Goal: Book appointment/travel/reservation

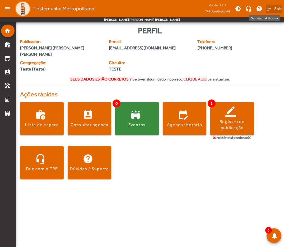
click at [278, 9] on span "Sair" at bounding box center [278, 8] width 8 height 8
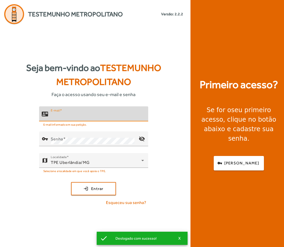
click at [117, 115] on input "E-mail" at bounding box center [97, 116] width 93 height 6
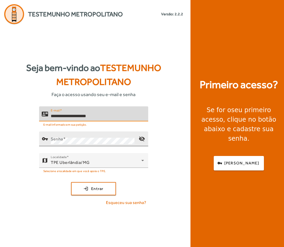
type input "**********"
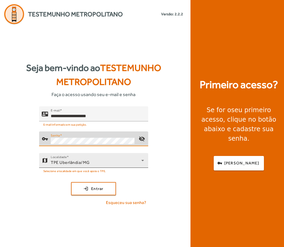
click at [105, 160] on div "TPE Uberlândia/MG" at bounding box center [96, 162] width 91 height 6
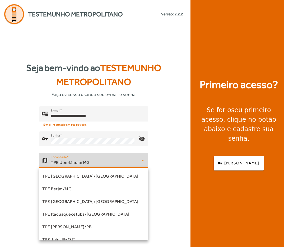
scroll to position [158, 0]
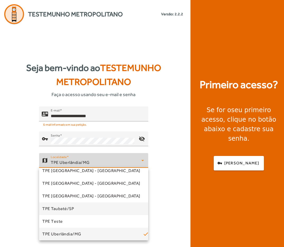
click at [62, 211] on span "TPE Taubaté/SP" at bounding box center [58, 209] width 32 height 6
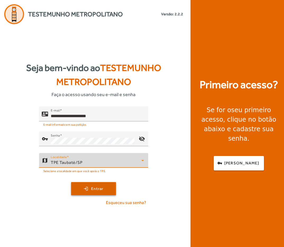
click at [95, 191] on span "Entrar" at bounding box center [97, 189] width 12 height 6
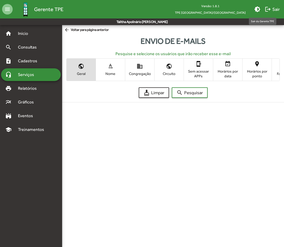
click at [273, 7] on span "logout Sair" at bounding box center [272, 9] width 15 height 10
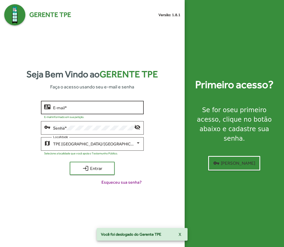
click at [99, 103] on div "E-mail *" at bounding box center [96, 107] width 87 height 15
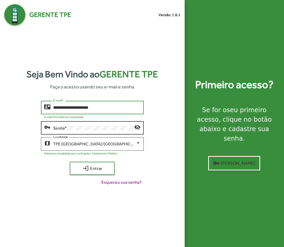
type input "**********"
click at [89, 131] on div "Senha *" at bounding box center [93, 127] width 81 height 15
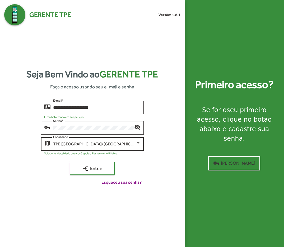
click at [86, 139] on div "TPE Belo Horizonte/MG Localidade" at bounding box center [96, 143] width 87 height 15
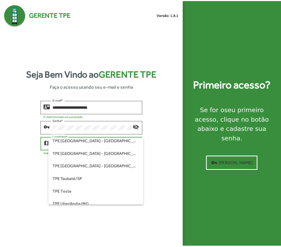
scroll to position [158, 0]
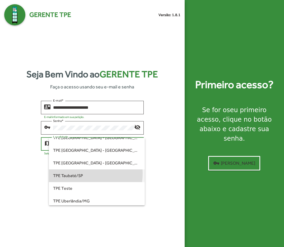
click at [78, 174] on span "TPE Taubaté/SP" at bounding box center [96, 176] width 87 height 13
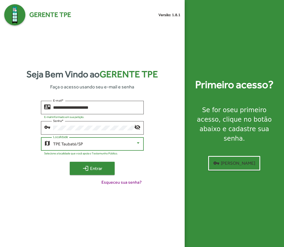
click at [86, 169] on mat-icon "login" at bounding box center [85, 168] width 6 height 6
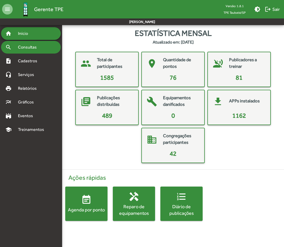
click at [32, 51] on div "search Consultas" at bounding box center [31, 47] width 60 height 13
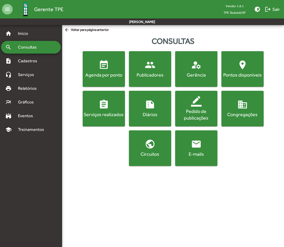
click at [228, 75] on div "Pontos disponíveis" at bounding box center [242, 75] width 40 height 7
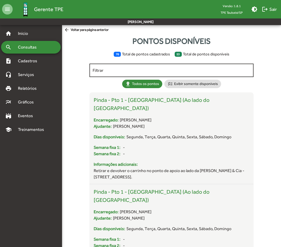
click at [189, 72] on input "Filtrar" at bounding box center [172, 70] width 158 height 5
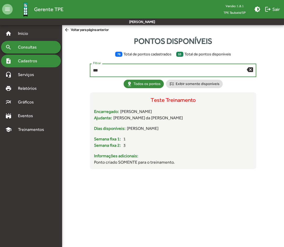
type input "***"
click at [36, 65] on div "note_add Cadastros" at bounding box center [31, 61] width 60 height 13
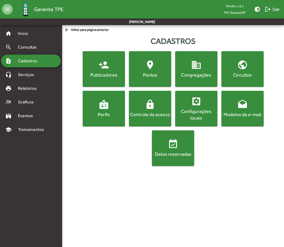
click at [145, 68] on mat-icon "location_on" at bounding box center [150, 65] width 11 height 11
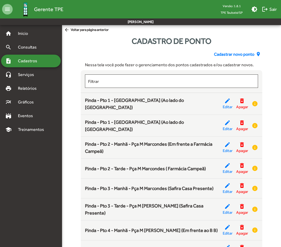
click at [245, 53] on span "Cadastrar novo ponto" at bounding box center [234, 54] width 40 height 6
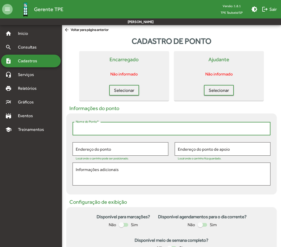
click at [131, 131] on input "Nome do Ponto *" at bounding box center [172, 128] width 192 height 5
type input "*"
click at [88, 129] on input "**********" at bounding box center [172, 128] width 192 height 5
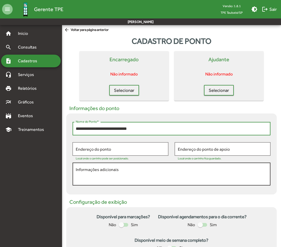
type input "**********"
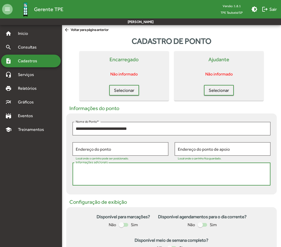
click at [130, 168] on textarea "Informações adicionais" at bounding box center [172, 174] width 192 height 15
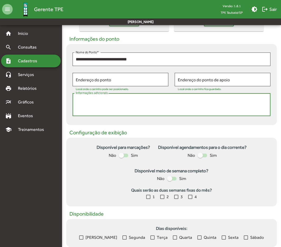
scroll to position [79, 0]
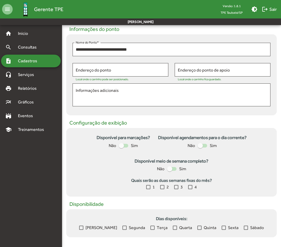
click at [131, 146] on span "Sim" at bounding box center [134, 146] width 7 height 6
click at [124, 146] on div at bounding box center [121, 145] width 5 height 5
click at [204, 148] on label at bounding box center [203, 146] width 10 height 6
click at [170, 170] on div at bounding box center [169, 168] width 5 height 5
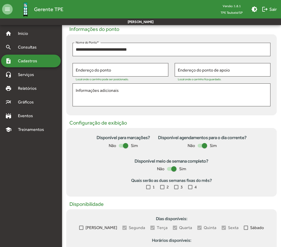
click at [149, 187] on div at bounding box center [148, 187] width 4 height 4
click at [162, 187] on div at bounding box center [162, 187] width 4 height 4
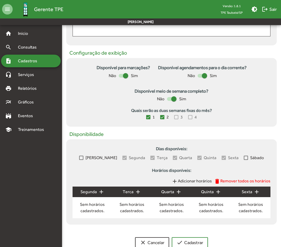
scroll to position [158, 0]
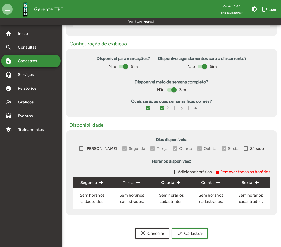
click at [86, 148] on div "Domingo Segunda Terça Quarta Quinta Sexta Sábado" at bounding box center [172, 148] width 198 height 7
click at [83, 148] on div at bounding box center [81, 149] width 4 height 4
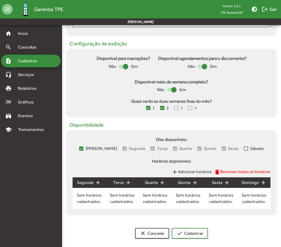
click at [244, 150] on div at bounding box center [246, 149] width 4 height 4
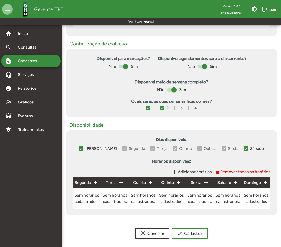
click at [199, 174] on span "Adicionar horários" at bounding box center [195, 171] width 34 height 5
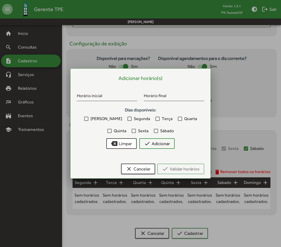
scroll to position [0, 0]
click at [101, 98] on input "Horário inicial" at bounding box center [107, 96] width 60 height 5
type input "*****"
click at [148, 95] on input "Horário final" at bounding box center [174, 96] width 60 height 5
type input "*****"
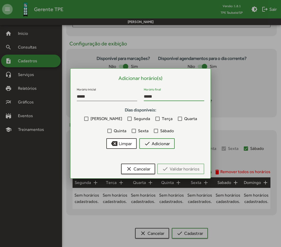
drag, startPoint x: 85, startPoint y: 120, endPoint x: 91, endPoint y: 119, distance: 5.5
click at [85, 120] on label "Domingo" at bounding box center [103, 119] width 38 height 6
click at [128, 119] on label "Segunda" at bounding box center [139, 119] width 23 height 6
click at [156, 119] on div at bounding box center [158, 119] width 4 height 4
click at [178, 118] on div at bounding box center [180, 119] width 4 height 4
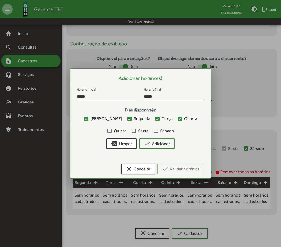
click at [126, 128] on label "Quinta" at bounding box center [116, 131] width 19 height 6
click at [138, 130] on span "Sexta" at bounding box center [143, 131] width 11 height 6
click at [160, 130] on span "Sábado" at bounding box center [167, 131] width 14 height 6
click at [155, 141] on span "check Adicionar" at bounding box center [157, 144] width 26 height 10
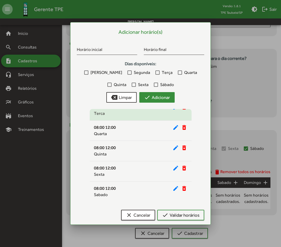
scroll to position [50, 0]
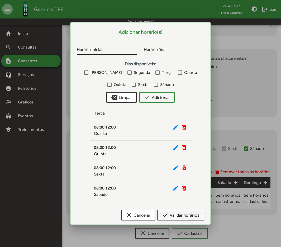
click at [99, 46] on div "Horário inicial" at bounding box center [107, 49] width 60 height 12
type input "*****"
click at [91, 72] on span "Domingo" at bounding box center [107, 72] width 32 height 6
click at [134, 70] on span "Segunda" at bounding box center [142, 72] width 16 height 6
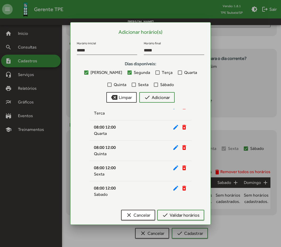
click at [156, 72] on div at bounding box center [158, 72] width 4 height 4
click at [178, 72] on div at bounding box center [180, 72] width 4 height 4
click at [126, 82] on span "Quinta" at bounding box center [120, 85] width 13 height 6
click at [154, 83] on div at bounding box center [156, 85] width 4 height 4
click at [132, 87] on label "Sexta" at bounding box center [140, 85] width 17 height 6
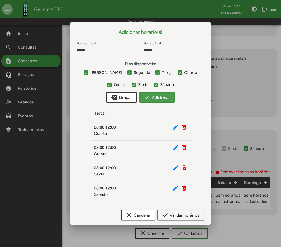
click at [162, 99] on span "check Adicionar" at bounding box center [157, 98] width 26 height 10
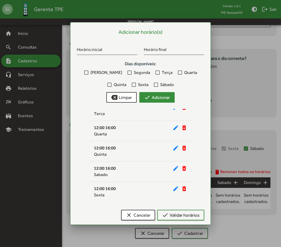
scroll to position [192, 0]
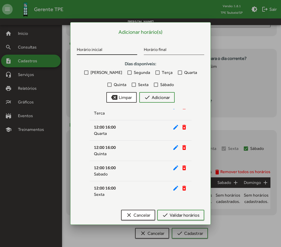
click at [94, 50] on input "Horário inicial" at bounding box center [107, 50] width 60 height 5
type input "*****"
click at [84, 73] on div at bounding box center [86, 72] width 4 height 4
click at [134, 72] on span "Segunda" at bounding box center [142, 72] width 16 height 6
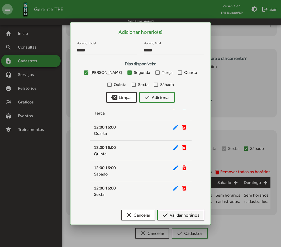
click at [156, 73] on label "Terça" at bounding box center [164, 72] width 17 height 6
click at [157, 73] on div "Domingo Segunda Terça Quarta Quinta Sexta Sábado" at bounding box center [141, 78] width 128 height 19
click at [184, 73] on span "Quarta" at bounding box center [190, 72] width 13 height 6
click at [112, 83] on div at bounding box center [109, 85] width 4 height 4
click at [154, 85] on div at bounding box center [156, 85] width 4 height 4
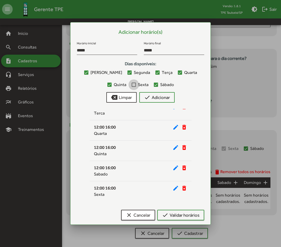
click at [138, 86] on span "Sexta" at bounding box center [143, 85] width 11 height 6
click at [157, 95] on span "check Adicionar" at bounding box center [157, 98] width 26 height 10
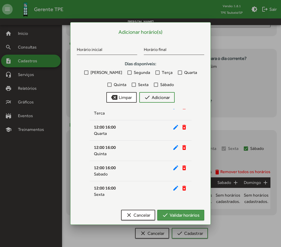
click at [186, 216] on span "check Validar horários" at bounding box center [180, 215] width 37 height 10
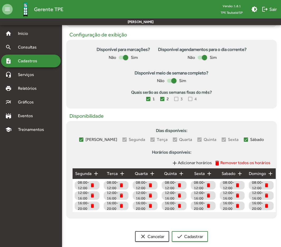
scroll to position [175, 0]
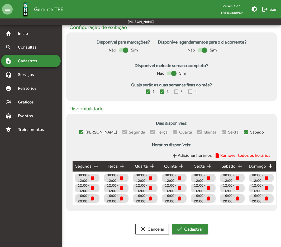
click at [197, 233] on span "check Cadastrar" at bounding box center [190, 229] width 27 height 10
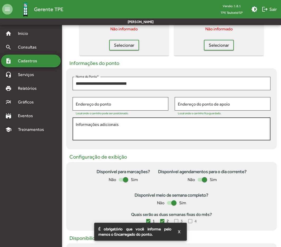
scroll to position [0, 0]
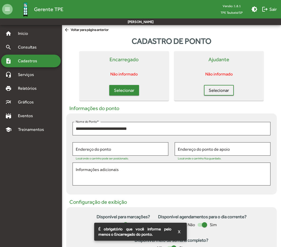
click at [131, 86] on span "Selecionar" at bounding box center [124, 91] width 20 height 10
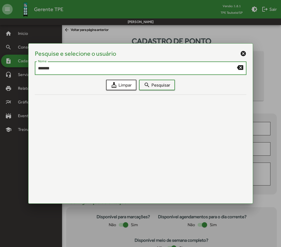
type input "*******"
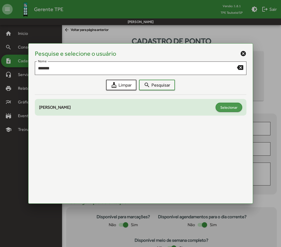
click at [239, 108] on button "Selecionar" at bounding box center [229, 107] width 27 height 9
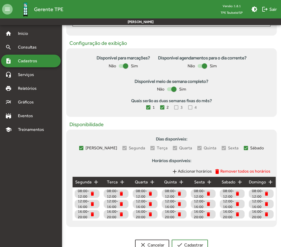
scroll to position [175, 0]
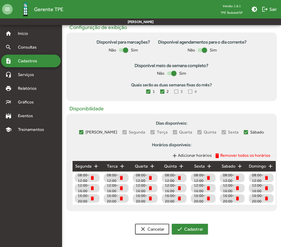
click at [201, 231] on span "check Cadastrar" at bounding box center [190, 229] width 27 height 10
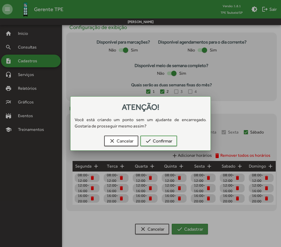
scroll to position [0, 0]
click at [170, 142] on span "check Confirmar" at bounding box center [158, 141] width 27 height 10
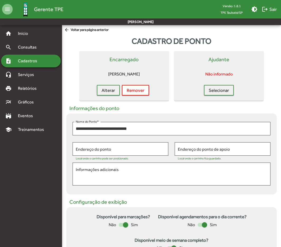
scroll to position [175, 0]
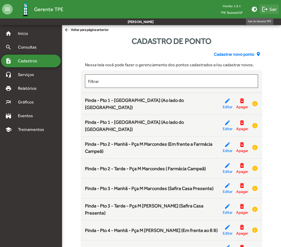
click at [271, 12] on span "logout Sair" at bounding box center [269, 9] width 15 height 10
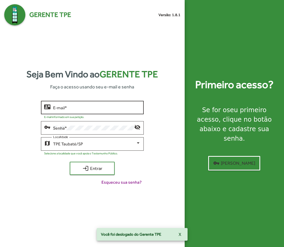
click at [64, 107] on input "E-mail *" at bounding box center [96, 107] width 87 height 5
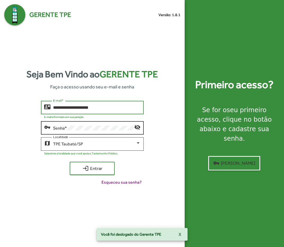
type input "**********"
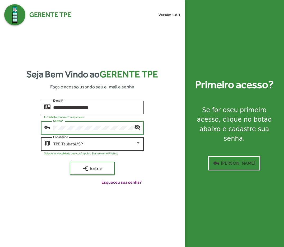
click at [78, 143] on span "TPE Taubaté/SP" at bounding box center [68, 144] width 30 height 5
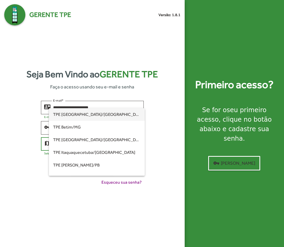
click at [82, 117] on span "TPE Belo Horizonte/MG" at bounding box center [96, 114] width 87 height 13
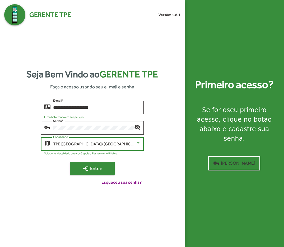
click at [99, 168] on span "login Entrar" at bounding box center [91, 169] width 35 height 10
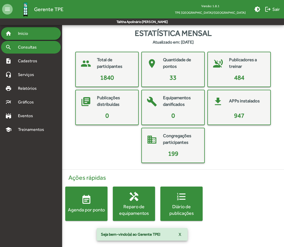
click at [32, 49] on span "Consultas" at bounding box center [29, 47] width 29 height 6
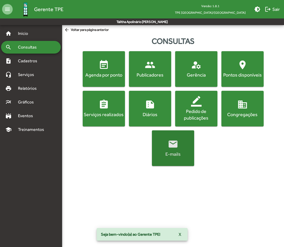
click at [183, 146] on span "email E-mails" at bounding box center [173, 148] width 40 height 18
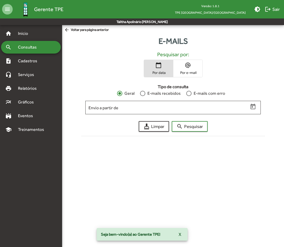
click at [184, 70] on span "alternate_email Por e-mail" at bounding box center [187, 68] width 29 height 17
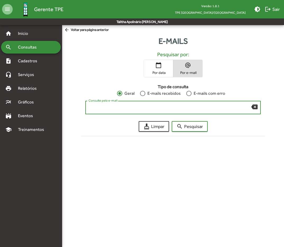
click at [148, 106] on input "Consulte pelo e-mail" at bounding box center [169, 107] width 163 height 5
click at [172, 121] on button "search Pesquisar" at bounding box center [190, 126] width 36 height 11
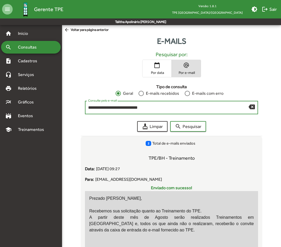
click at [168, 108] on input "**********" at bounding box center [168, 107] width 161 height 5
type input "**********"
click at [170, 121] on button "search Pesquisar" at bounding box center [188, 126] width 36 height 11
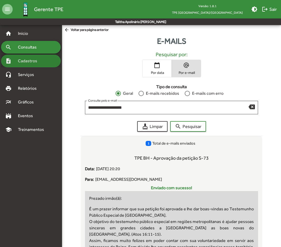
click at [31, 61] on span "Cadastros" at bounding box center [29, 61] width 29 height 6
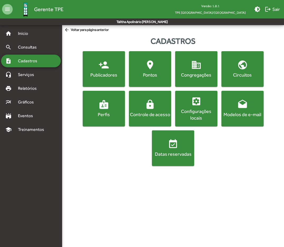
click at [111, 78] on div "Publicadores" at bounding box center [104, 75] width 40 height 7
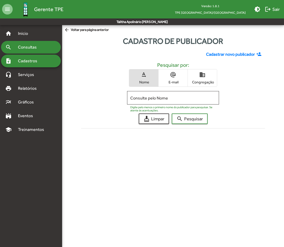
click at [47, 46] on div "search Consultas" at bounding box center [31, 47] width 60 height 13
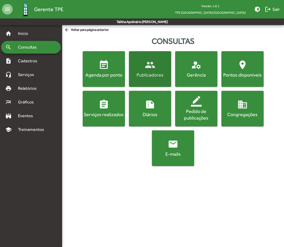
click at [153, 76] on div "Publicadores" at bounding box center [150, 75] width 40 height 7
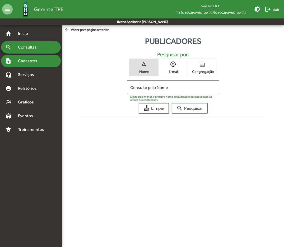
click at [47, 62] on div "note_add Cadastros" at bounding box center [31, 61] width 60 height 13
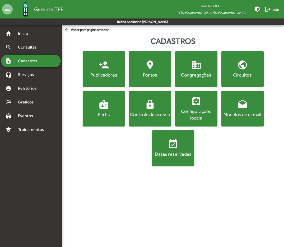
click at [122, 76] on div "Publicadores" at bounding box center [104, 75] width 40 height 7
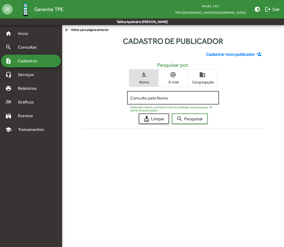
click at [155, 96] on input "Consulte pelo Nome" at bounding box center [173, 98] width 86 height 5
type input "**********"
click at [172, 114] on button "search Pesquisar" at bounding box center [190, 119] width 36 height 11
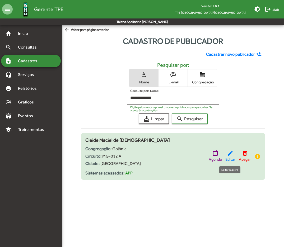
click at [230, 155] on mat-icon "edit" at bounding box center [230, 153] width 6 height 6
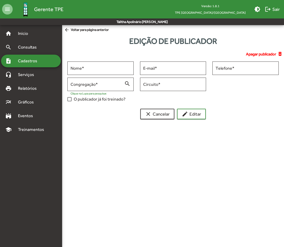
type input "**********"
type input "********"
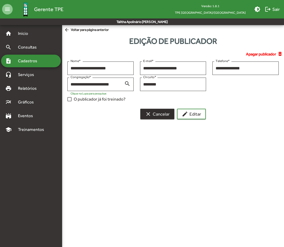
click at [157, 116] on span "clear Cancelar" at bounding box center [157, 114] width 25 height 10
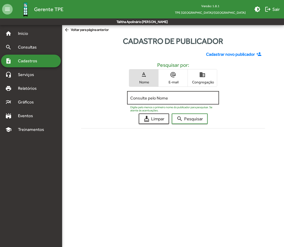
click at [171, 102] on div "Consulte pelo Nome" at bounding box center [173, 97] width 86 height 15
type input "*******"
click at [172, 114] on button "search Pesquisar" at bounding box center [190, 119] width 36 height 11
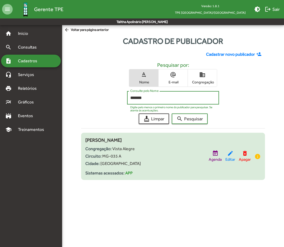
click at [229, 154] on mat-icon "edit" at bounding box center [230, 153] width 6 height 6
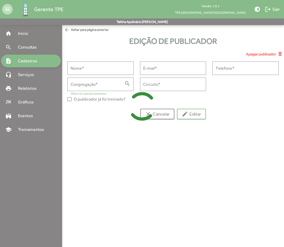
type input "**********"
type input "********"
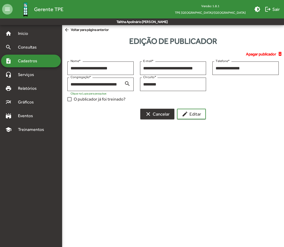
click at [167, 118] on span "clear Cancelar" at bounding box center [157, 114] width 25 height 10
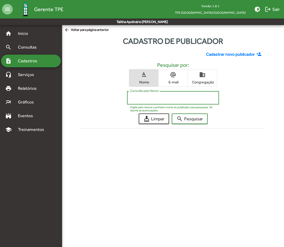
click at [156, 96] on input "Consulte pelo Nome" at bounding box center [173, 98] width 86 height 5
type input "*******"
click at [172, 114] on button "search Pesquisar" at bounding box center [190, 119] width 36 height 11
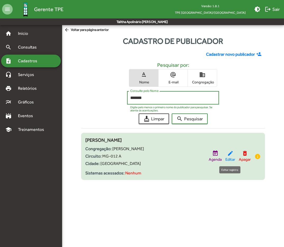
click at [228, 153] on mat-icon "edit" at bounding box center [230, 153] width 6 height 6
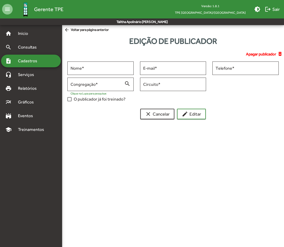
type input "**********"
type input "********"
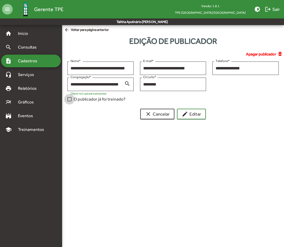
click at [103, 99] on span "O publicador já foi treinado?" at bounding box center [100, 99] width 52 height 6
click at [184, 112] on mat-icon "edit" at bounding box center [185, 114] width 6 height 6
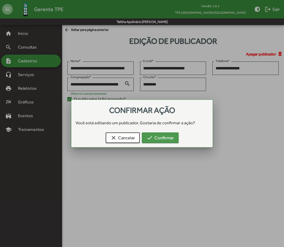
click at [172, 135] on span "check Confirmar" at bounding box center [160, 138] width 27 height 10
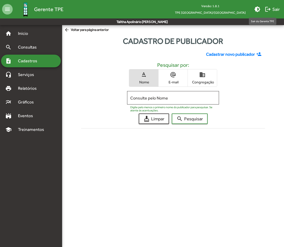
click at [270, 9] on mat-icon "logout" at bounding box center [268, 9] width 6 height 6
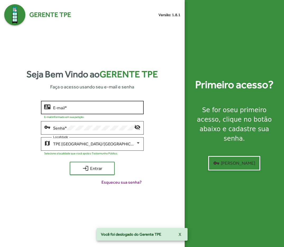
click at [63, 105] on input "E-mail *" at bounding box center [96, 107] width 87 height 5
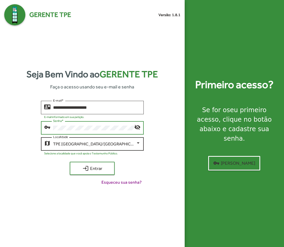
click at [92, 149] on div "TPE Belo Horizonte/MG Localidade" at bounding box center [96, 143] width 87 height 15
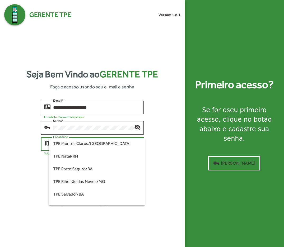
scroll to position [79, 0]
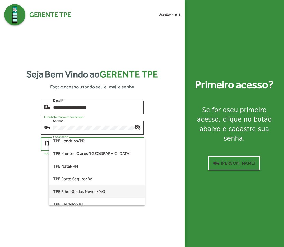
click at [87, 190] on span "TPE Ribeirão das Neves/MG" at bounding box center [96, 191] width 87 height 13
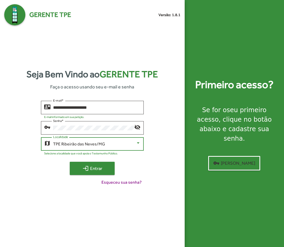
click at [100, 167] on span "login Entrar" at bounding box center [91, 169] width 35 height 10
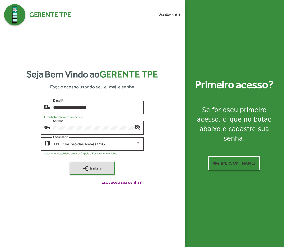
click at [105, 144] on div "TPE Ribeirão das Neves/MG" at bounding box center [94, 144] width 83 height 5
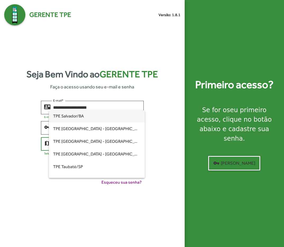
scroll to position [152, 0]
click at [77, 153] on span "TPE Taubaté/SP" at bounding box center [96, 154] width 87 height 13
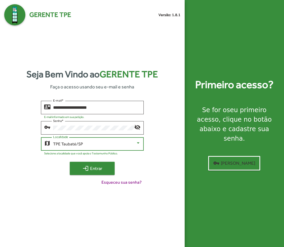
click at [107, 170] on span "login Entrar" at bounding box center [91, 169] width 35 height 10
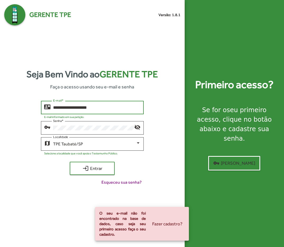
click at [79, 109] on input "**********" at bounding box center [96, 107] width 87 height 5
type input "**********"
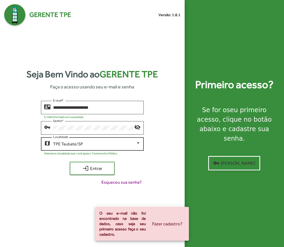
click at [87, 148] on div "TPE Taubaté/SP Localidade" at bounding box center [96, 143] width 87 height 15
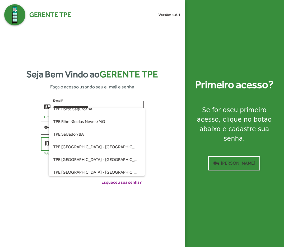
scroll to position [108, 0]
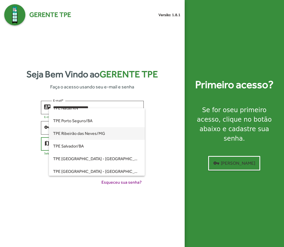
click at [89, 132] on span "TPE Ribeirão das Neves/MG" at bounding box center [96, 133] width 87 height 13
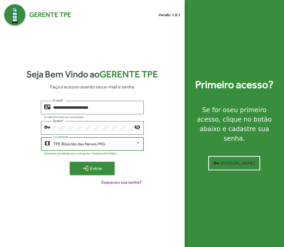
click at [104, 168] on span "login Entrar" at bounding box center [91, 169] width 35 height 10
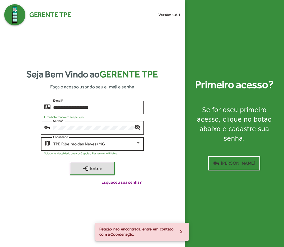
click at [120, 145] on div "TPE Ribeirão das Neves/MG" at bounding box center [94, 144] width 83 height 5
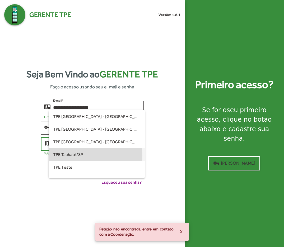
click at [71, 156] on span "TPE Taubaté/SP" at bounding box center [96, 154] width 87 height 13
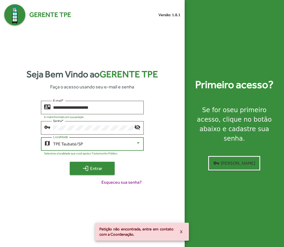
click at [102, 168] on span "login Entrar" at bounding box center [91, 169] width 35 height 10
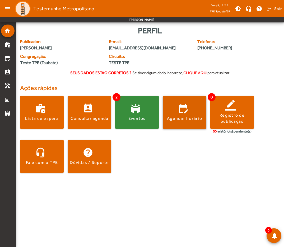
click at [182, 115] on span at bounding box center [185, 112] width 44 height 13
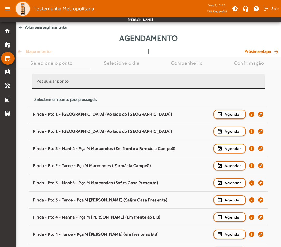
click at [58, 82] on mat-label "Pesquisar ponto" at bounding box center [52, 81] width 32 height 5
click at [58, 82] on input "Pesquisar ponto" at bounding box center [148, 83] width 224 height 6
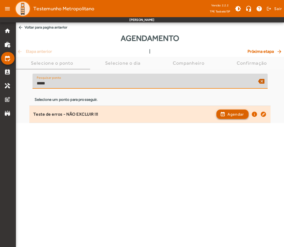
type input "*****"
click at [224, 116] on span "button" at bounding box center [232, 114] width 31 height 13
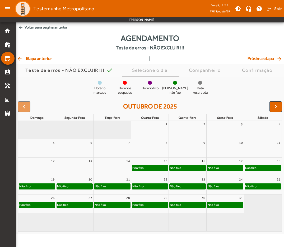
click at [154, 166] on div "Não fixo" at bounding box center [150, 167] width 36 height 5
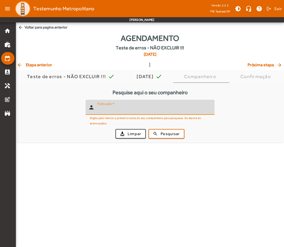
click at [128, 110] on input "Publicador" at bounding box center [153, 109] width 113 height 6
type input "******"
click at [148, 129] on button "search Pesquisar" at bounding box center [166, 134] width 36 height 10
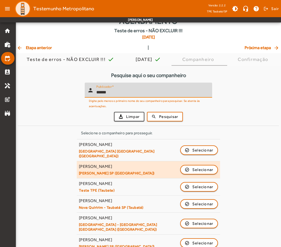
scroll to position [36, 0]
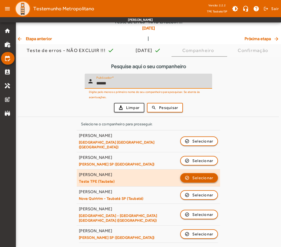
click at [194, 175] on span "Selecionar" at bounding box center [202, 178] width 21 height 6
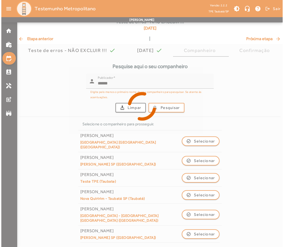
scroll to position [0, 0]
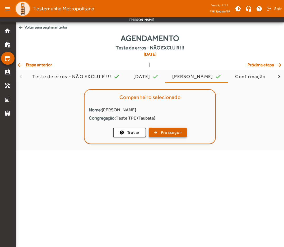
click at [164, 136] on span "button" at bounding box center [167, 132] width 37 height 13
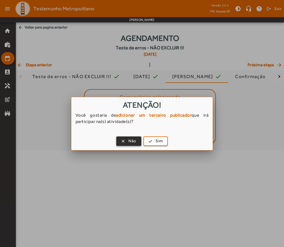
click at [135, 143] on span "Não" at bounding box center [132, 141] width 8 height 6
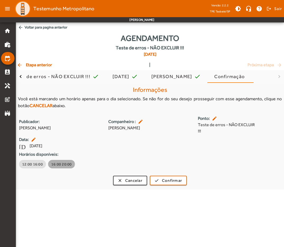
click at [54, 162] on span "16:00 20:00" at bounding box center [61, 164] width 21 height 5
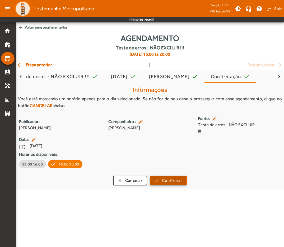
click at [166, 178] on span "Confirmar" at bounding box center [172, 181] width 20 height 6
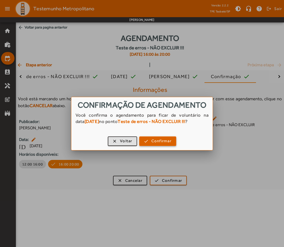
click at [162, 144] on span "Confirmar" at bounding box center [161, 141] width 20 height 6
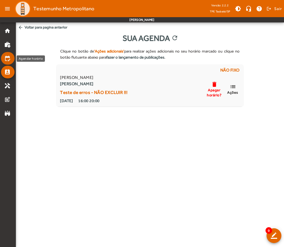
click at [9, 56] on mat-icon "edit_calendar" at bounding box center [7, 58] width 6 height 6
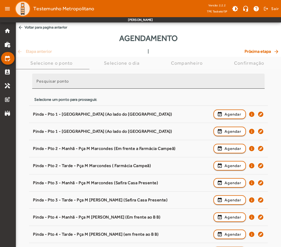
click at [68, 83] on mat-label "Pesquisar ponto" at bounding box center [52, 81] width 32 height 5
click at [68, 83] on input "Pesquisar ponto" at bounding box center [148, 83] width 224 height 6
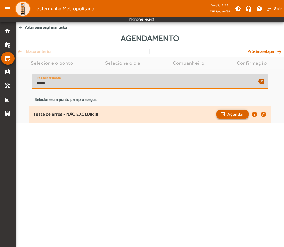
type input "*****"
click at [236, 111] on span "Agendar" at bounding box center [235, 114] width 17 height 6
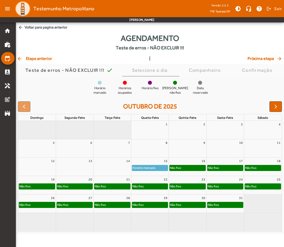
click at [145, 168] on div "Horário marcado" at bounding box center [144, 167] width 24 height 5
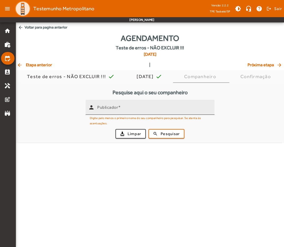
click at [94, 109] on mat-icon "person" at bounding box center [91, 107] width 6 height 6
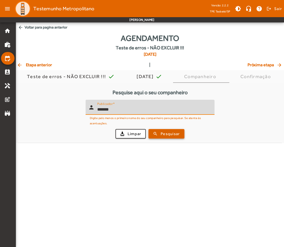
type input "*******"
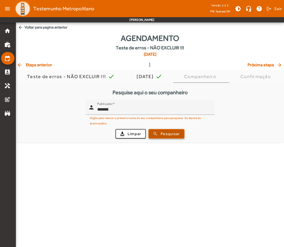
click at [168, 136] on span "Pesquisar" at bounding box center [170, 134] width 19 height 6
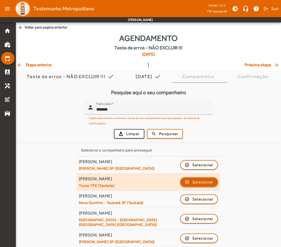
click at [194, 185] on span "Selecionar" at bounding box center [202, 182] width 21 height 6
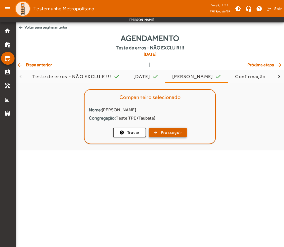
click at [166, 136] on span "button" at bounding box center [167, 132] width 37 height 13
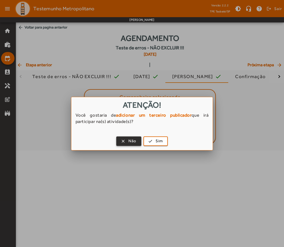
click at [133, 143] on span "Não" at bounding box center [132, 141] width 8 height 6
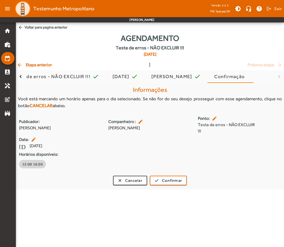
click at [28, 162] on span "12:00 16:00" at bounding box center [32, 164] width 21 height 5
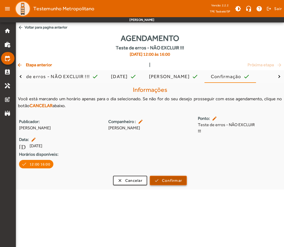
click at [167, 178] on span "Confirmar" at bounding box center [172, 181] width 20 height 6
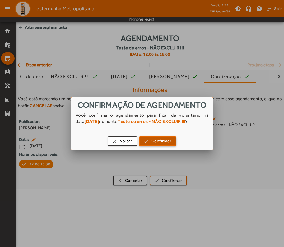
click at [167, 144] on span "Confirmar" at bounding box center [161, 141] width 20 height 6
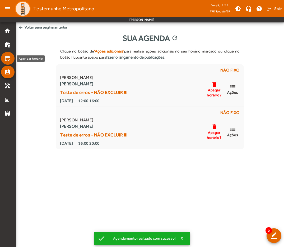
click at [7, 58] on mat-icon "edit_calendar" at bounding box center [7, 58] width 6 height 6
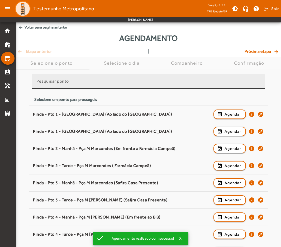
click at [89, 83] on input "Pesquisar ponto" at bounding box center [148, 83] width 224 height 6
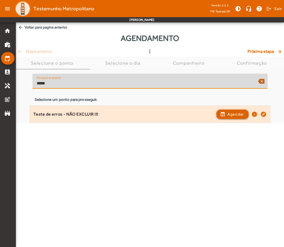
type input "*****"
click at [232, 114] on span "Agendar" at bounding box center [235, 114] width 17 height 6
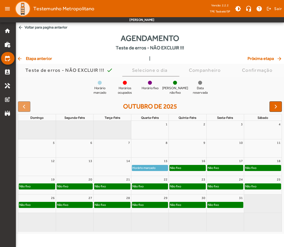
click at [184, 168] on div "Não fixo" at bounding box center [188, 167] width 36 height 5
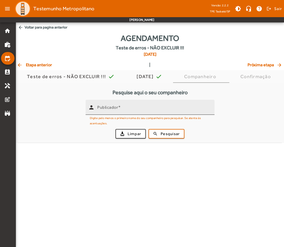
click at [135, 111] on input "Publicador" at bounding box center [153, 109] width 113 height 6
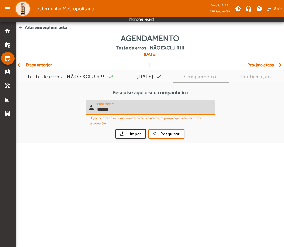
type input "*******"
click at [148, 129] on button "search Pesquisar" at bounding box center [166, 134] width 36 height 10
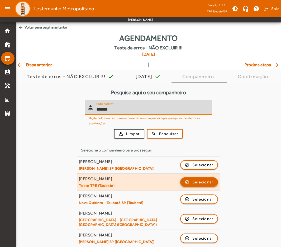
click at [197, 185] on span "Selecionar" at bounding box center [202, 182] width 21 height 6
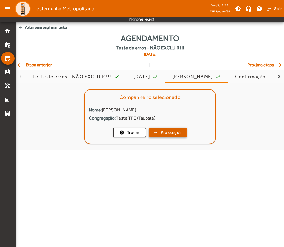
click at [167, 130] on span "Prosseguir" at bounding box center [171, 133] width 21 height 6
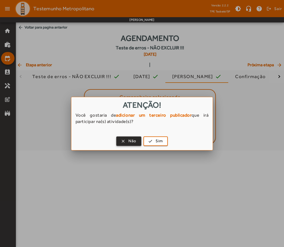
click at [133, 141] on span "Não" at bounding box center [132, 141] width 8 height 6
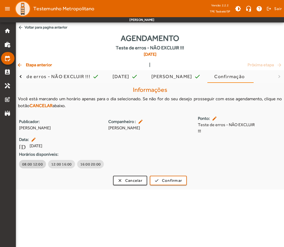
click at [34, 162] on span "08:00 12:00" at bounding box center [32, 164] width 21 height 5
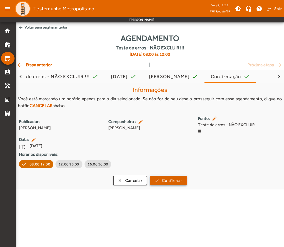
click at [177, 178] on span "Confirmar" at bounding box center [172, 181] width 20 height 6
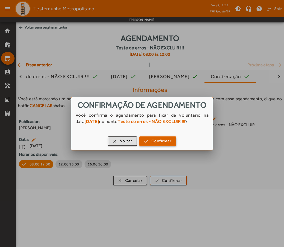
click at [160, 142] on span "button" at bounding box center [158, 141] width 36 height 13
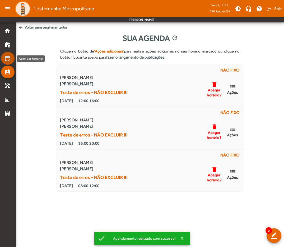
click at [7, 59] on mat-icon "edit_calendar" at bounding box center [7, 58] width 6 height 6
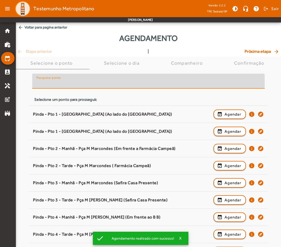
click at [124, 82] on input "Pesquisar ponto" at bounding box center [148, 83] width 224 height 6
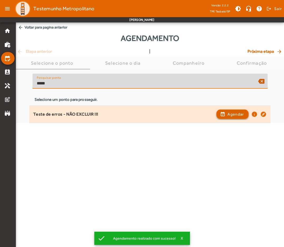
type input "*****"
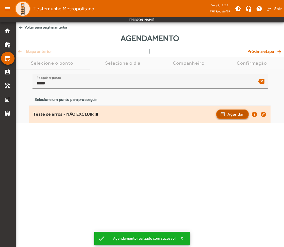
click at [239, 113] on span "Agendar" at bounding box center [235, 114] width 17 height 6
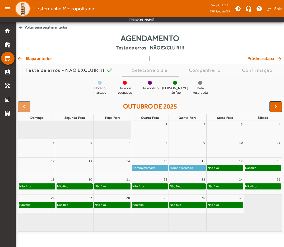
click at [184, 168] on div "Horário marcado" at bounding box center [182, 167] width 24 height 5
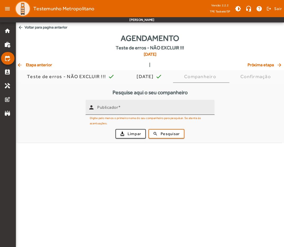
click at [130, 103] on div "Publicador" at bounding box center [153, 107] width 113 height 15
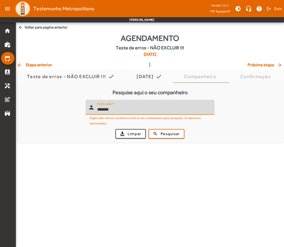
type input "*******"
click at [148, 129] on button "search Pesquisar" at bounding box center [166, 134] width 36 height 10
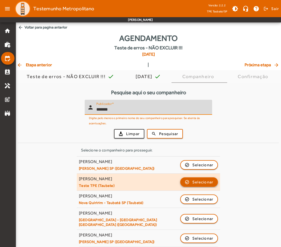
click at [201, 185] on span "Selecionar" at bounding box center [202, 182] width 21 height 6
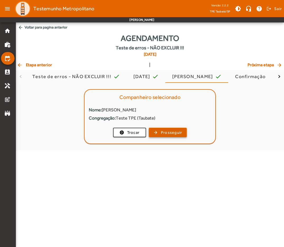
click at [176, 133] on span "Prosseguir" at bounding box center [171, 133] width 21 height 6
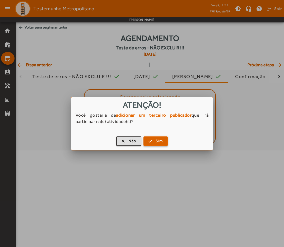
click at [164, 143] on span "button" at bounding box center [155, 141] width 23 height 13
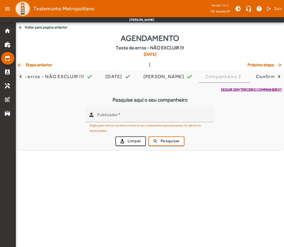
click at [236, 90] on span "Seguir sem terceiro companheiro?" at bounding box center [251, 89] width 61 height 5
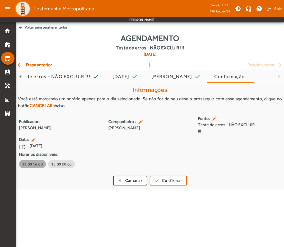
click at [36, 162] on span "12:00 16:00" at bounding box center [32, 164] width 21 height 5
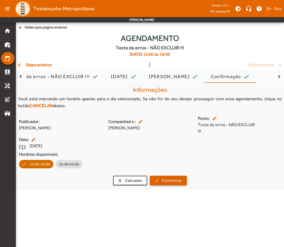
click at [186, 174] on span "submit" at bounding box center [168, 180] width 36 height 13
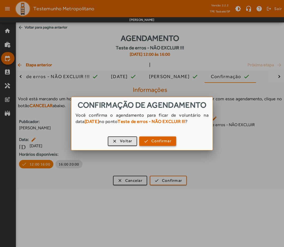
click at [165, 142] on span "button" at bounding box center [158, 141] width 36 height 13
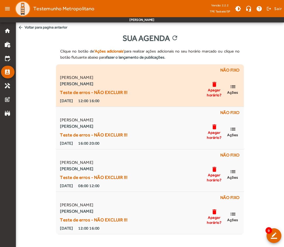
click at [214, 86] on mat-icon "delete" at bounding box center [214, 84] width 6 height 7
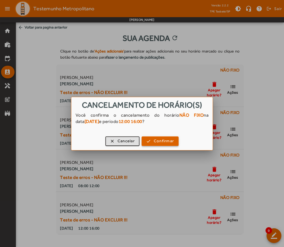
click at [162, 139] on span "Confirmar" at bounding box center [164, 141] width 20 height 6
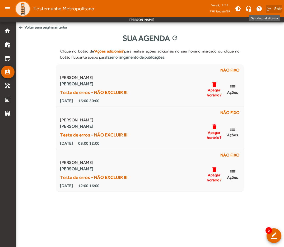
click at [278, 10] on span "Sair" at bounding box center [278, 8] width 8 height 8
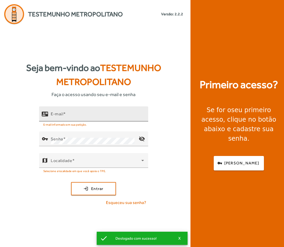
click at [80, 115] on input "E-mail" at bounding box center [97, 116] width 93 height 6
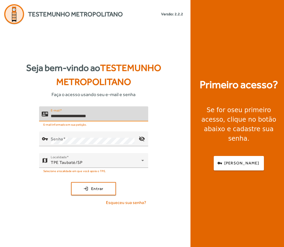
drag, startPoint x: 111, startPoint y: 115, endPoint x: 29, endPoint y: 126, distance: 82.3
click at [29, 126] on div "**********" at bounding box center [93, 158] width 187 height 104
click at [53, 116] on input "**********" at bounding box center [97, 116] width 93 height 6
type input "**********"
click at [65, 139] on span at bounding box center [64, 139] width 3 height 5
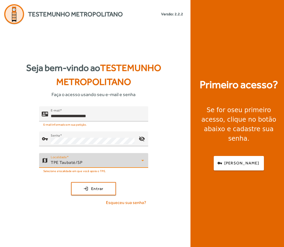
click at [87, 162] on div "TPE Taubaté/SP" at bounding box center [96, 162] width 91 height 6
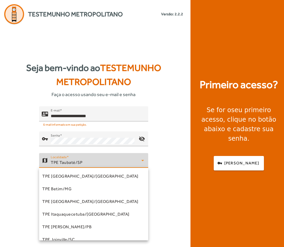
scroll to position [132, 0]
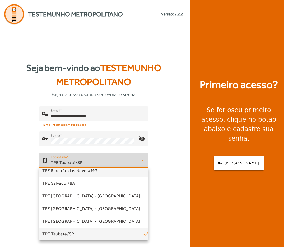
click at [80, 170] on span "TPE Ribeirão das Neves/MG" at bounding box center [69, 171] width 55 height 6
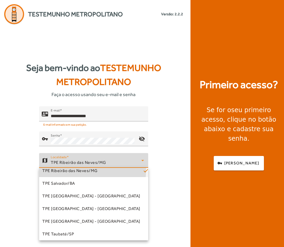
scroll to position [0, 0]
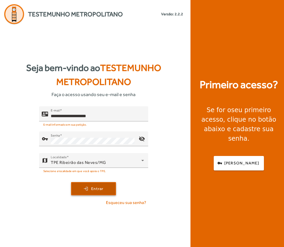
click at [95, 189] on span "Entrar" at bounding box center [97, 189] width 12 height 6
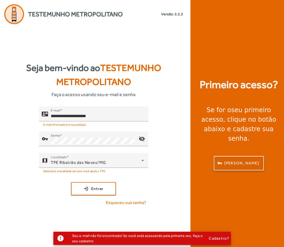
click at [240, 160] on span "[PERSON_NAME]" at bounding box center [241, 163] width 35 height 6
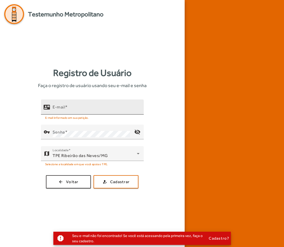
click at [85, 111] on input "E-mail" at bounding box center [96, 109] width 87 height 6
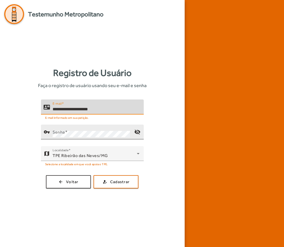
type input "**********"
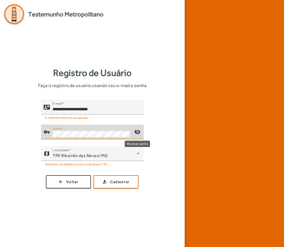
click at [138, 132] on mat-icon "visibility_off" at bounding box center [137, 132] width 13 height 13
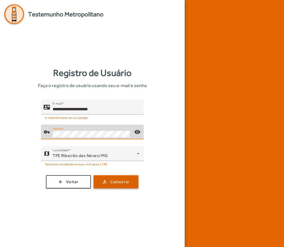
click at [120, 180] on span "Cadastrar" at bounding box center [119, 182] width 19 height 6
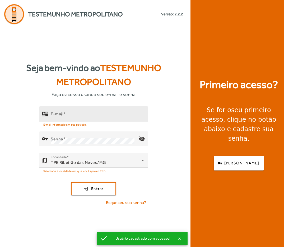
click at [74, 112] on div "E-mail" at bounding box center [97, 113] width 93 height 15
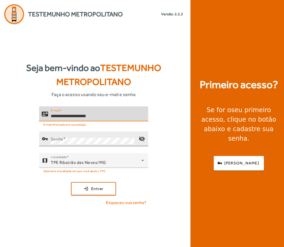
type input "**********"
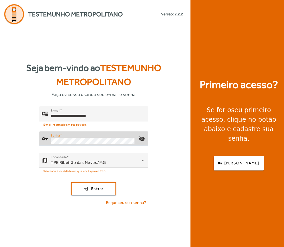
click at [71, 182] on button "login Entrar" at bounding box center [93, 188] width 45 height 13
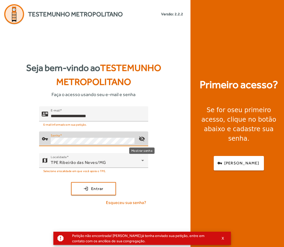
click at [140, 138] on mat-icon "visibility_off" at bounding box center [141, 139] width 13 height 13
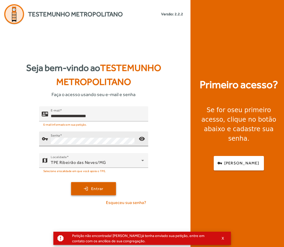
click at [92, 188] on span "Entrar" at bounding box center [97, 189] width 12 height 6
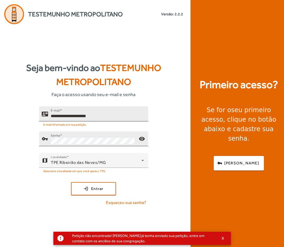
click at [84, 117] on input "**********" at bounding box center [97, 116] width 93 height 6
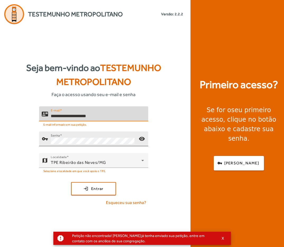
click at [84, 117] on input "**********" at bounding box center [97, 116] width 93 height 6
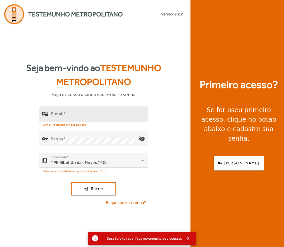
click at [98, 114] on input "E-mail" at bounding box center [97, 116] width 93 height 6
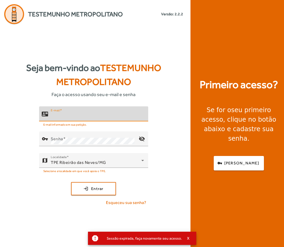
paste input "**********"
type input "**********"
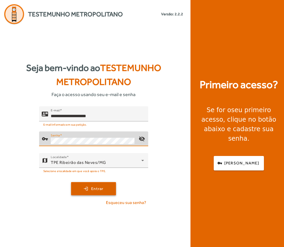
click at [89, 194] on span "submit" at bounding box center [94, 188] width 44 height 13
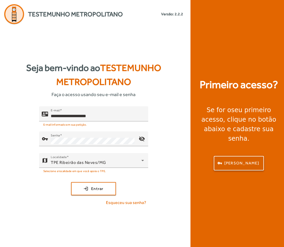
click at [241, 157] on span "button" at bounding box center [238, 163] width 49 height 13
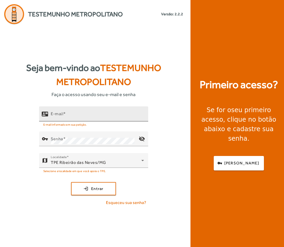
click at [63, 114] on mat-label "E-mail" at bounding box center [57, 113] width 12 height 5
click at [64, 114] on input "E-mail" at bounding box center [97, 116] width 93 height 6
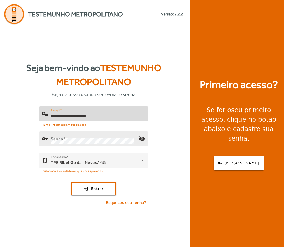
type input "**********"
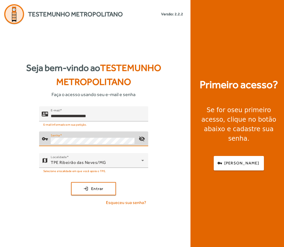
click at [71, 182] on button "login Entrar" at bounding box center [93, 188] width 45 height 13
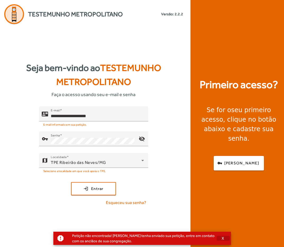
click at [223, 239] on span "X" at bounding box center [223, 238] width 3 height 5
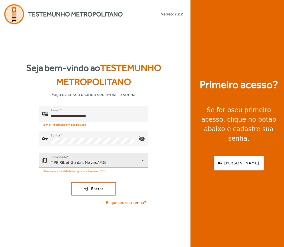
click at [82, 159] on div "TPE Ribeirão das Neves/MG" at bounding box center [96, 162] width 91 height 6
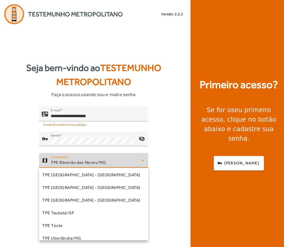
scroll to position [160, 0]
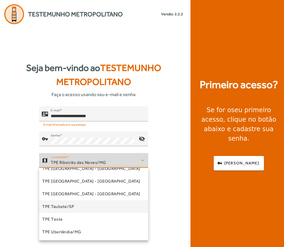
click at [62, 205] on span "TPE Taubaté/SP" at bounding box center [58, 207] width 32 height 6
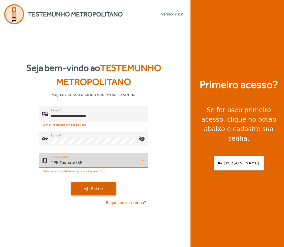
click at [98, 186] on span "Entrar" at bounding box center [97, 189] width 12 height 6
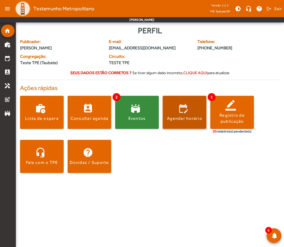
click at [177, 114] on span at bounding box center [185, 112] width 44 height 13
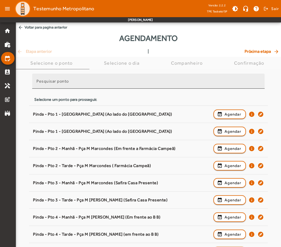
click at [90, 82] on input "Pesquisar ponto" at bounding box center [148, 83] width 224 height 6
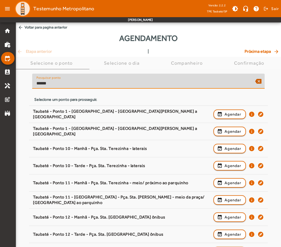
type input "******"
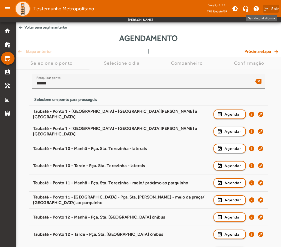
click at [273, 9] on span "Sair" at bounding box center [275, 8] width 8 height 8
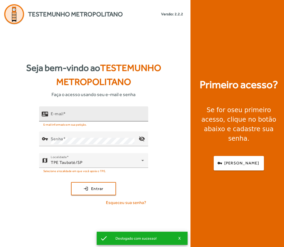
click at [62, 117] on input "E-mail" at bounding box center [97, 116] width 93 height 6
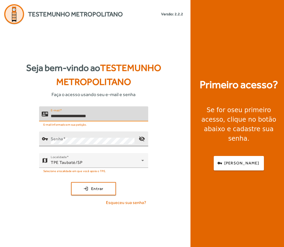
type input "**********"
click at [65, 140] on span at bounding box center [64, 139] width 3 height 5
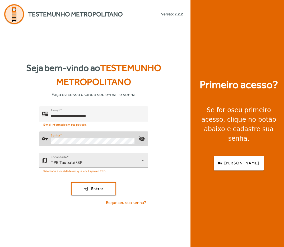
click at [77, 162] on span "TPE Taubaté/SP" at bounding box center [67, 162] width 32 height 5
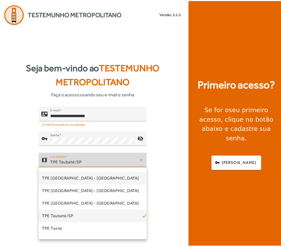
scroll to position [160, 0]
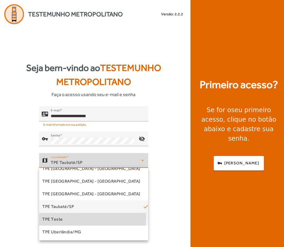
click at [65, 218] on mat-option "TPE Teste" at bounding box center [93, 219] width 109 height 13
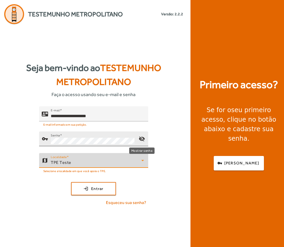
click at [142, 139] on mat-icon "visibility_off" at bounding box center [141, 139] width 13 height 13
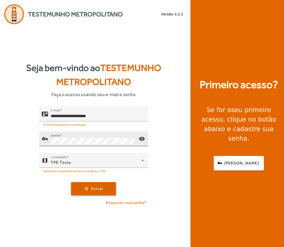
click at [102, 185] on span "submit" at bounding box center [94, 188] width 44 height 13
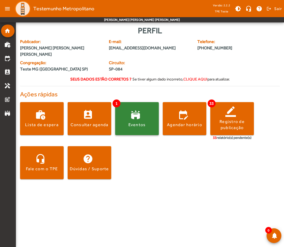
click at [139, 126] on span at bounding box center [137, 118] width 44 height 33
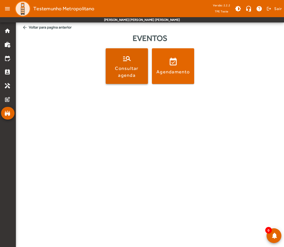
click at [135, 71] on div "Consultar agenda" at bounding box center [127, 71] width 40 height 13
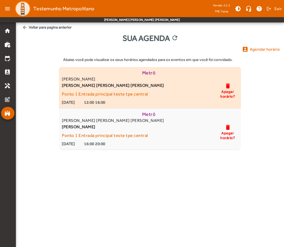
click at [229, 86] on mat-icon "delete" at bounding box center [227, 86] width 6 height 7
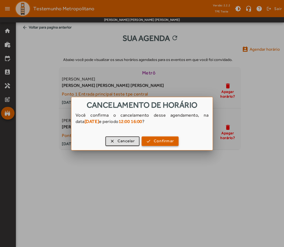
click at [153, 141] on span "button" at bounding box center [160, 141] width 36 height 13
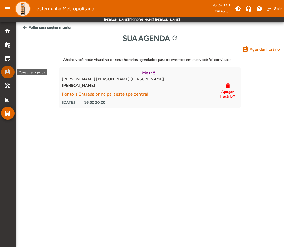
click at [10, 69] on mat-icon "perm_contact_calendar" at bounding box center [7, 72] width 6 height 6
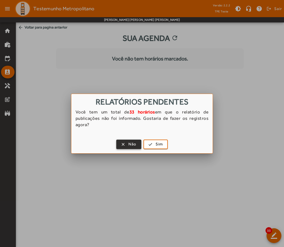
click at [131, 148] on span "button" at bounding box center [129, 144] width 24 height 13
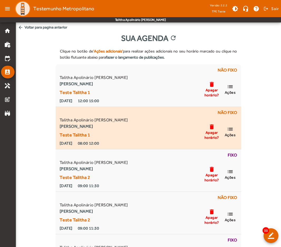
click at [211, 128] on mat-icon "delete" at bounding box center [212, 127] width 6 height 7
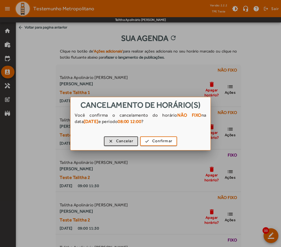
click at [232, 140] on div at bounding box center [140, 123] width 281 height 247
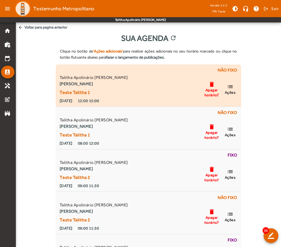
click at [229, 90] on span "Ações" at bounding box center [230, 92] width 11 height 5
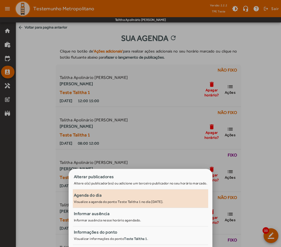
click at [103, 200] on small "Visualize a agenda do ponto Teste Talitha 1 no dia 15/10/2025." at bounding box center [119, 202] width 90 height 4
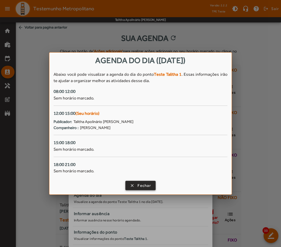
click at [133, 185] on span "button" at bounding box center [140, 185] width 29 height 13
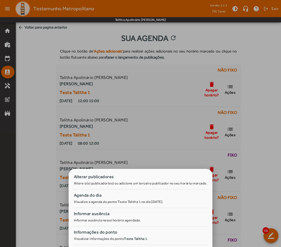
click at [255, 116] on div at bounding box center [140, 123] width 281 height 247
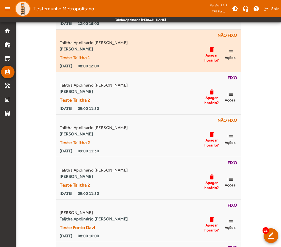
scroll to position [79, 0]
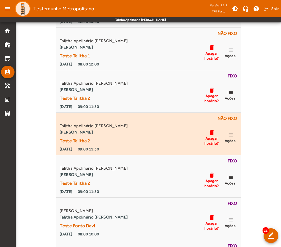
click at [232, 139] on span "Ações" at bounding box center [230, 140] width 11 height 5
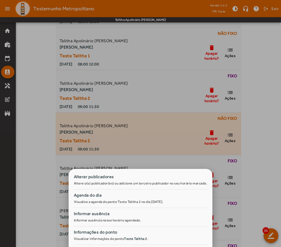
scroll to position [0, 0]
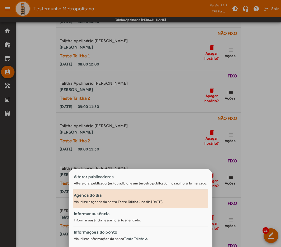
click at [95, 198] on div "Agenda do dia" at bounding box center [141, 195] width 134 height 6
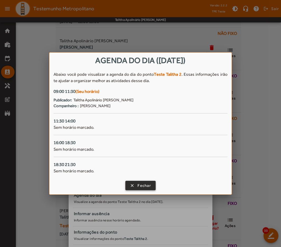
click at [147, 187] on span "Fechar" at bounding box center [144, 186] width 13 height 6
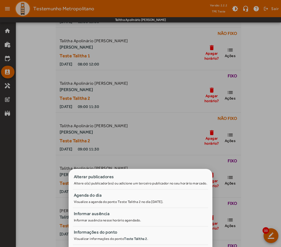
click at [266, 158] on div at bounding box center [140, 123] width 281 height 247
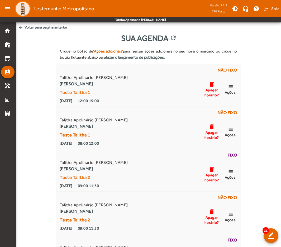
scroll to position [79, 0]
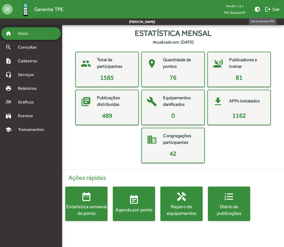
click at [274, 11] on span "logout Sair" at bounding box center [272, 9] width 15 height 10
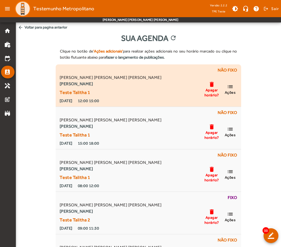
click at [212, 86] on mat-icon "delete" at bounding box center [212, 84] width 6 height 7
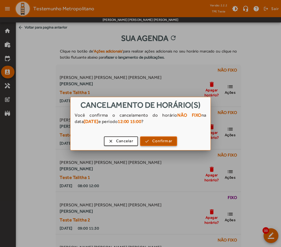
click at [169, 143] on span "Confirmar" at bounding box center [162, 141] width 20 height 6
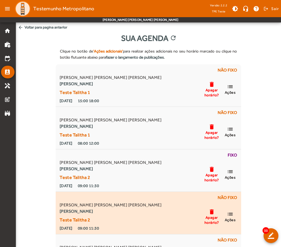
click at [233, 217] on mat-icon "list" at bounding box center [230, 214] width 6 height 7
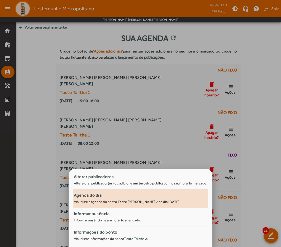
click at [98, 202] on small "Visualize a agenda do ponto Teste [PERSON_NAME] 2 no dia [DATE]." at bounding box center [127, 202] width 107 height 4
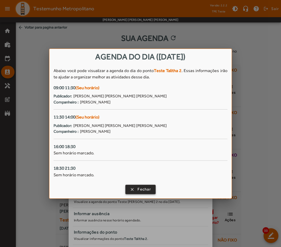
click at [148, 185] on span "button" at bounding box center [140, 189] width 29 height 13
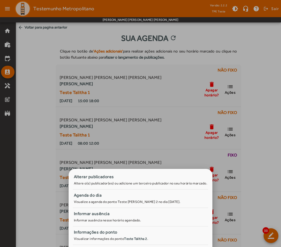
click at [277, 143] on div at bounding box center [140, 123] width 281 height 247
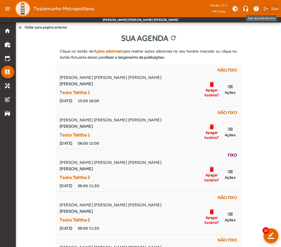
click at [274, 7] on span "Sair" at bounding box center [275, 8] width 8 height 8
